Goal: Navigation & Orientation: Find specific page/section

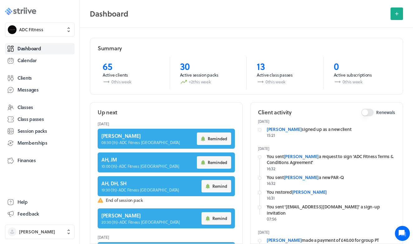
click at [23, 14] on icon ".st0{fill:#006BFF;} .st1{fill:#0A121C;} .st2{fill:url(#SVGID_1_);} .st3{fill:ur…" at bounding box center [20, 10] width 31 height 7
click at [25, 58] on span "Calendar" at bounding box center [26, 60] width 19 height 7
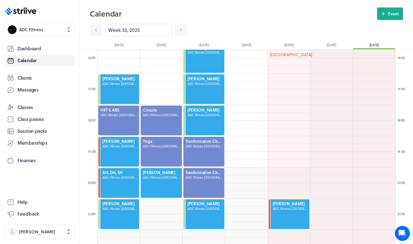
scroll to position [494, 0]
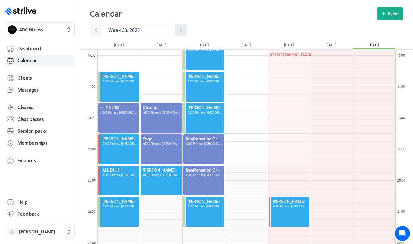
click at [185, 31] on link at bounding box center [181, 30] width 12 height 12
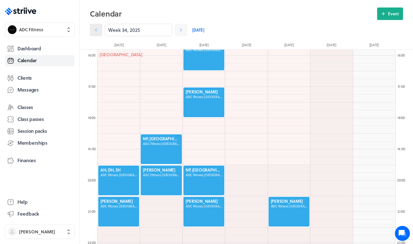
click at [92, 31] on link at bounding box center [96, 30] width 12 height 12
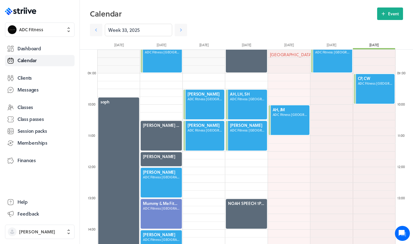
scroll to position [259, 0]
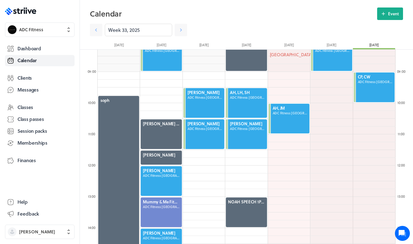
click at [187, 29] on div "Week 33, 2025" at bounding box center [203, 30] width 226 height 12
click at [186, 29] on link at bounding box center [181, 30] width 12 height 12
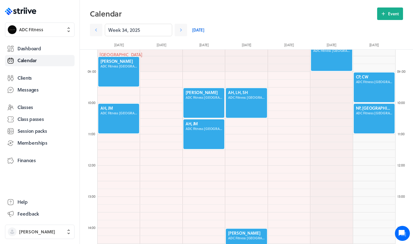
click at [113, 73] on div at bounding box center [119, 71] width 42 height 31
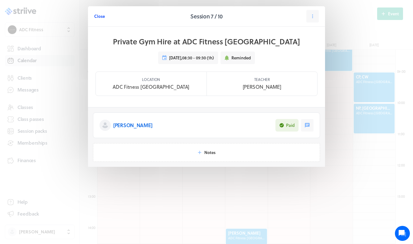
click at [101, 14] on span "Close" at bounding box center [99, 16] width 11 height 6
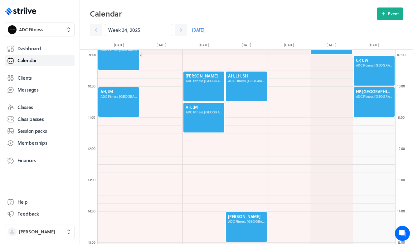
scroll to position [265, 0]
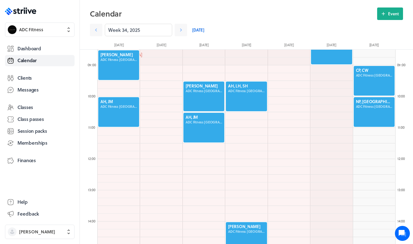
click at [194, 88] on div at bounding box center [204, 96] width 42 height 31
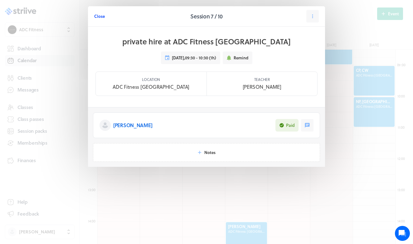
click at [103, 16] on span "Close" at bounding box center [99, 16] width 11 height 6
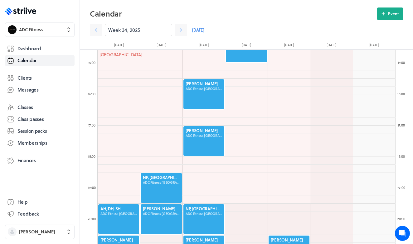
scroll to position [472, 0]
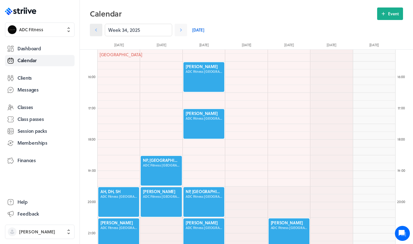
click at [95, 29] on icon at bounding box center [96, 30] width 6 height 6
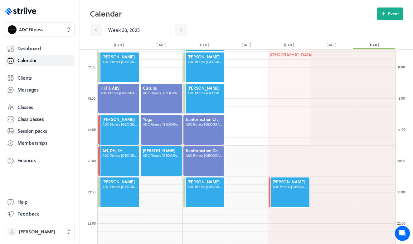
scroll to position [532, 0]
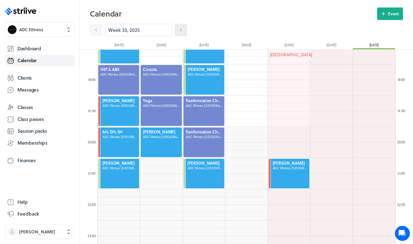
click at [178, 28] on icon at bounding box center [181, 30] width 6 height 6
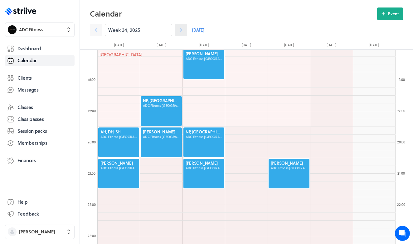
click at [178, 29] on icon at bounding box center [181, 30] width 6 height 6
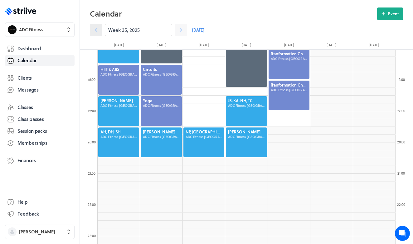
click at [95, 31] on icon at bounding box center [96, 30] width 6 height 6
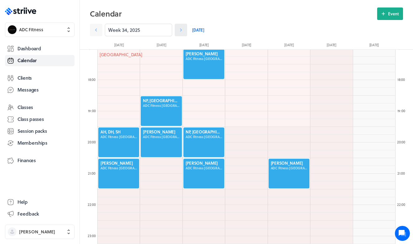
click at [181, 29] on icon at bounding box center [181, 30] width 6 height 6
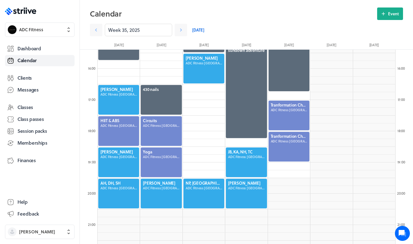
scroll to position [481, 0]
click at [97, 30] on icon at bounding box center [96, 30] width 6 height 6
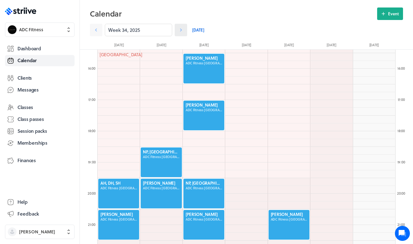
click at [185, 31] on link at bounding box center [181, 30] width 12 height 12
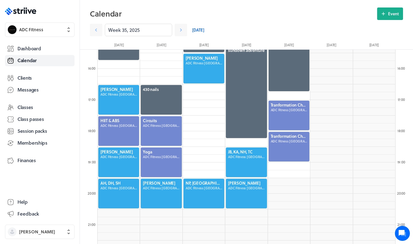
click at [158, 201] on div at bounding box center [161, 193] width 42 height 31
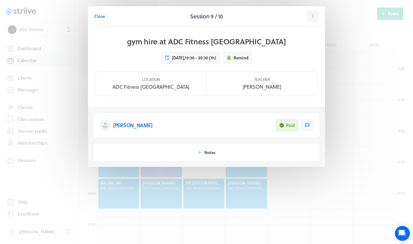
click at [101, 9] on header "Close Session 9 / 10" at bounding box center [206, 16] width 237 height 20
click at [101, 18] on span "Close" at bounding box center [99, 16] width 11 height 6
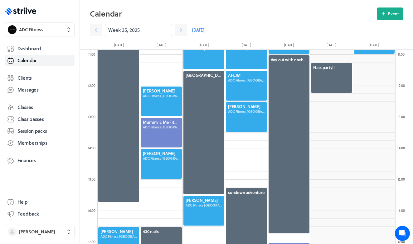
scroll to position [339, 0]
